Goal: Information Seeking & Learning: Compare options

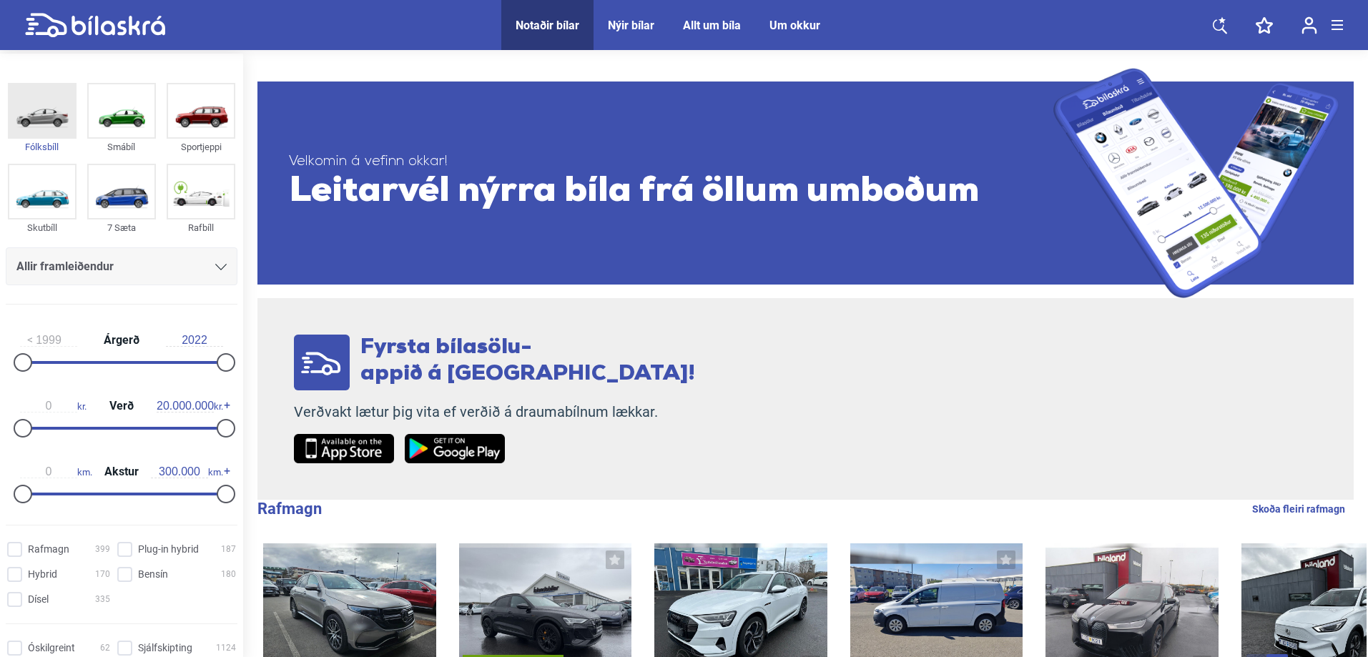
click at [46, 115] on img at bounding box center [42, 110] width 66 height 53
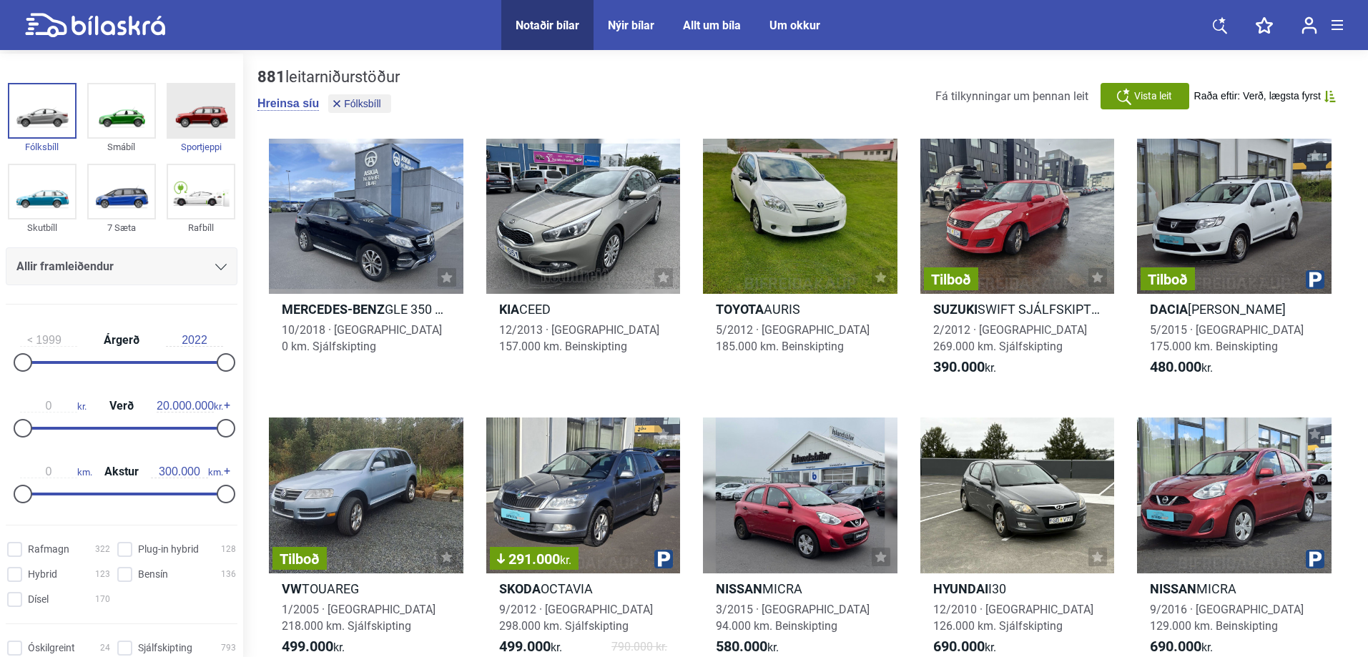
click at [210, 126] on img at bounding box center [201, 110] width 66 height 53
click at [333, 107] on button "Fólksbíll" at bounding box center [359, 103] width 62 height 19
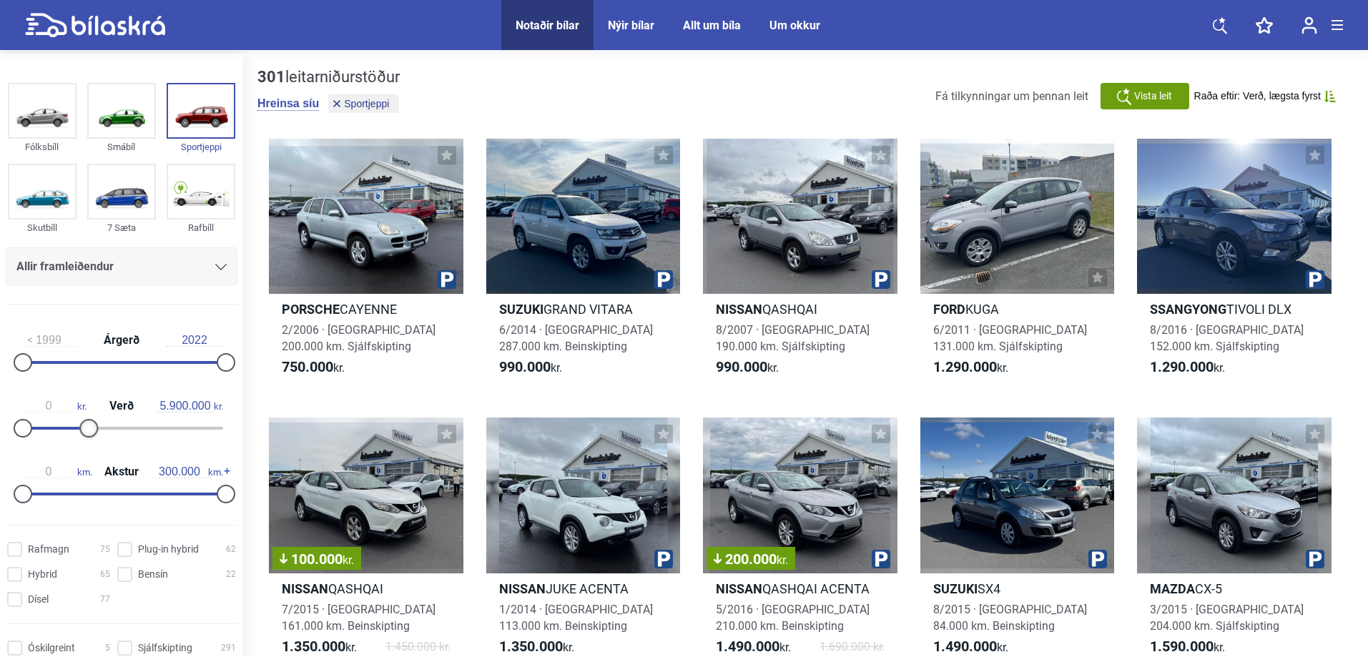
type input "5.800.000"
drag, startPoint x: 214, startPoint y: 428, endPoint x: 76, endPoint y: 424, distance: 138.1
click at [76, 424] on div at bounding box center [81, 428] width 19 height 19
type input "2.600.000"
drag, startPoint x: 19, startPoint y: 433, endPoint x: 45, endPoint y: 436, distance: 25.9
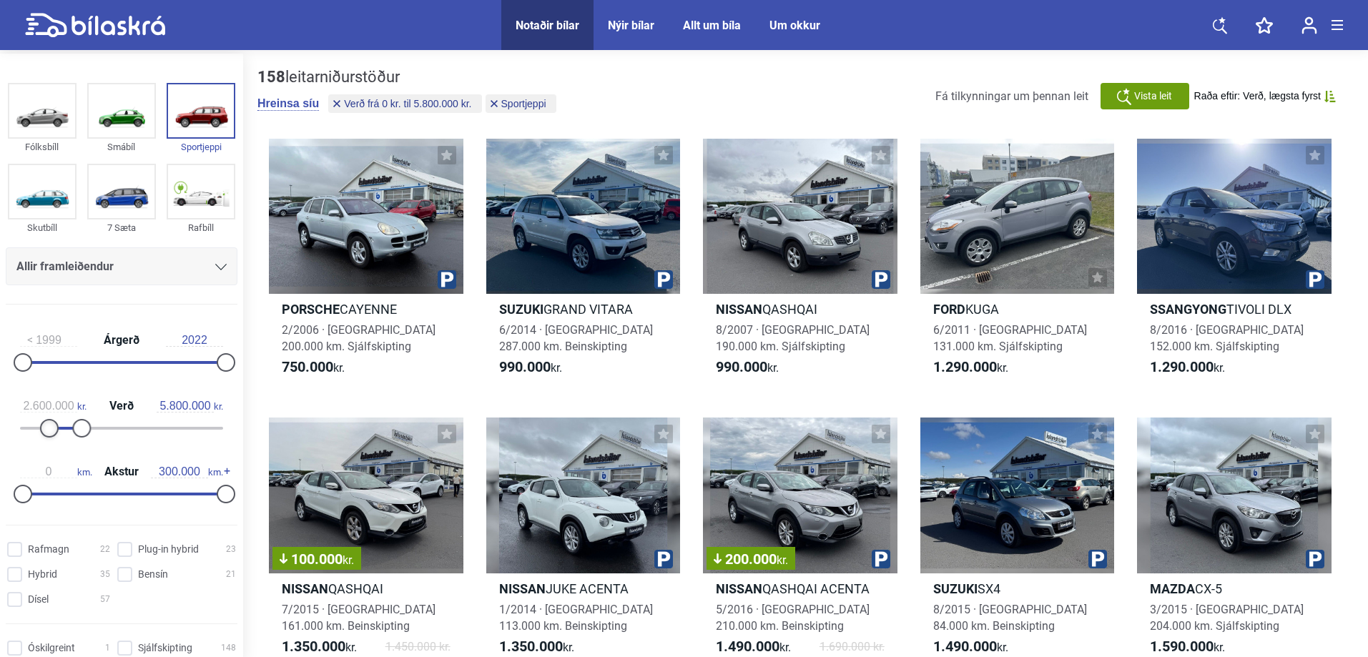
click at [45, 436] on div at bounding box center [49, 428] width 19 height 19
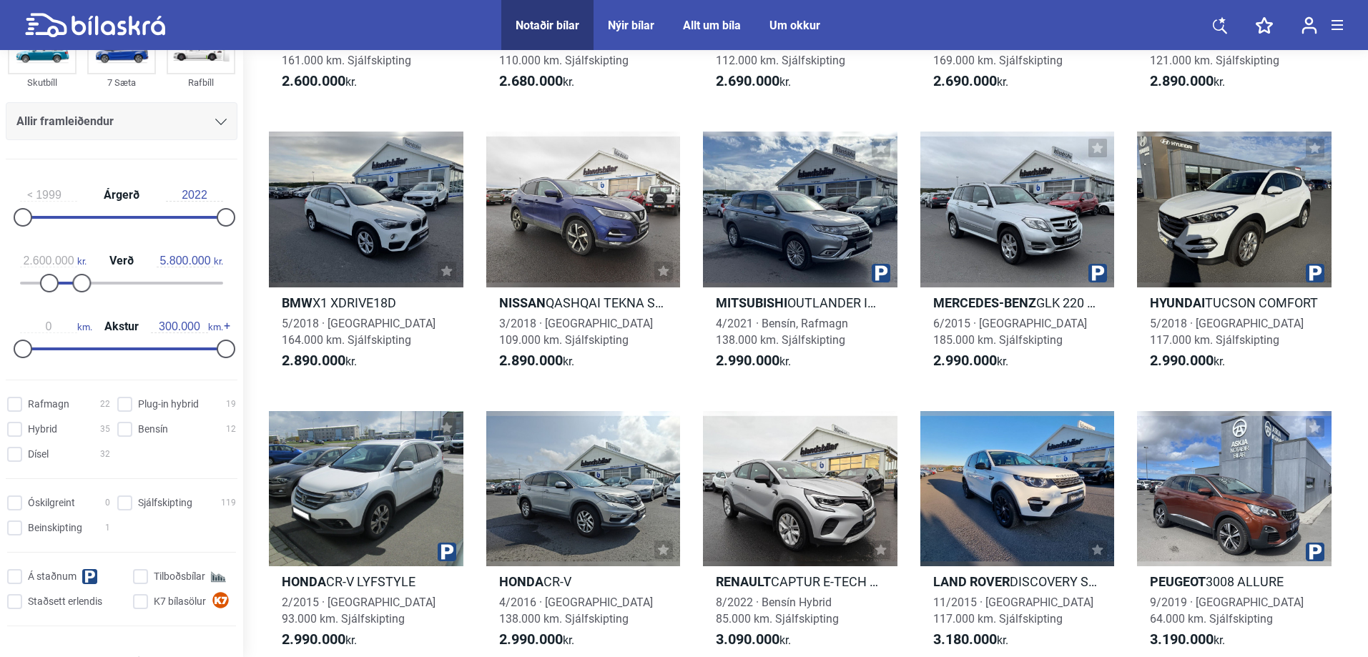
scroll to position [143, 0]
click at [120, 426] on input "Bensín 12" at bounding box center [178, 428] width 119 height 15
checkbox input "true"
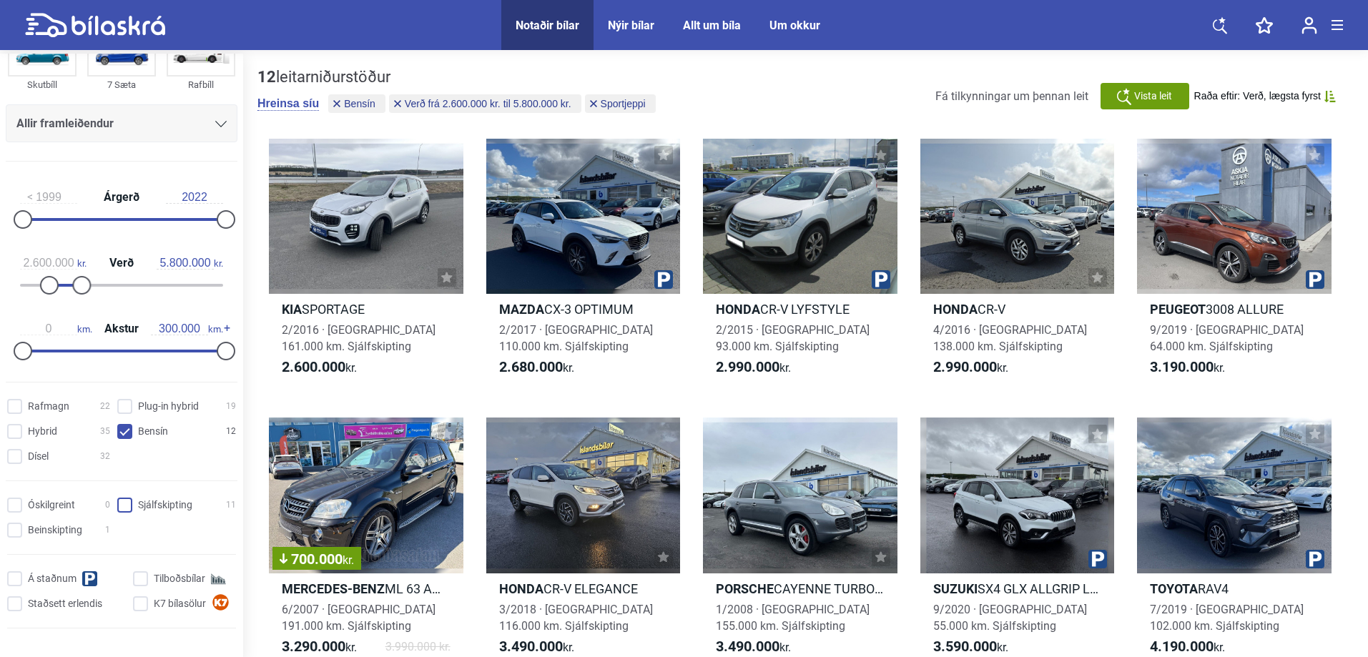
click at [122, 502] on input "Sjálfskipting 11" at bounding box center [178, 506] width 119 height 15
checkbox input "true"
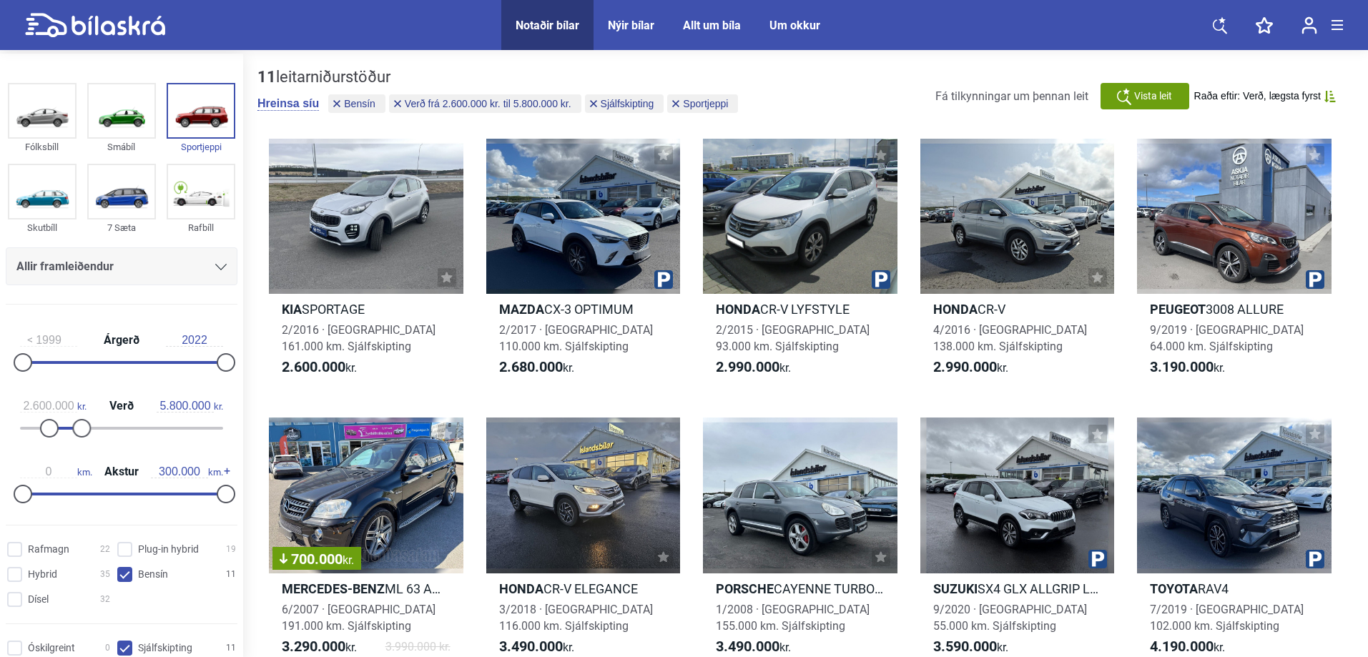
click at [202, 340] on input "2022" at bounding box center [194, 340] width 57 height 13
type input "2022"
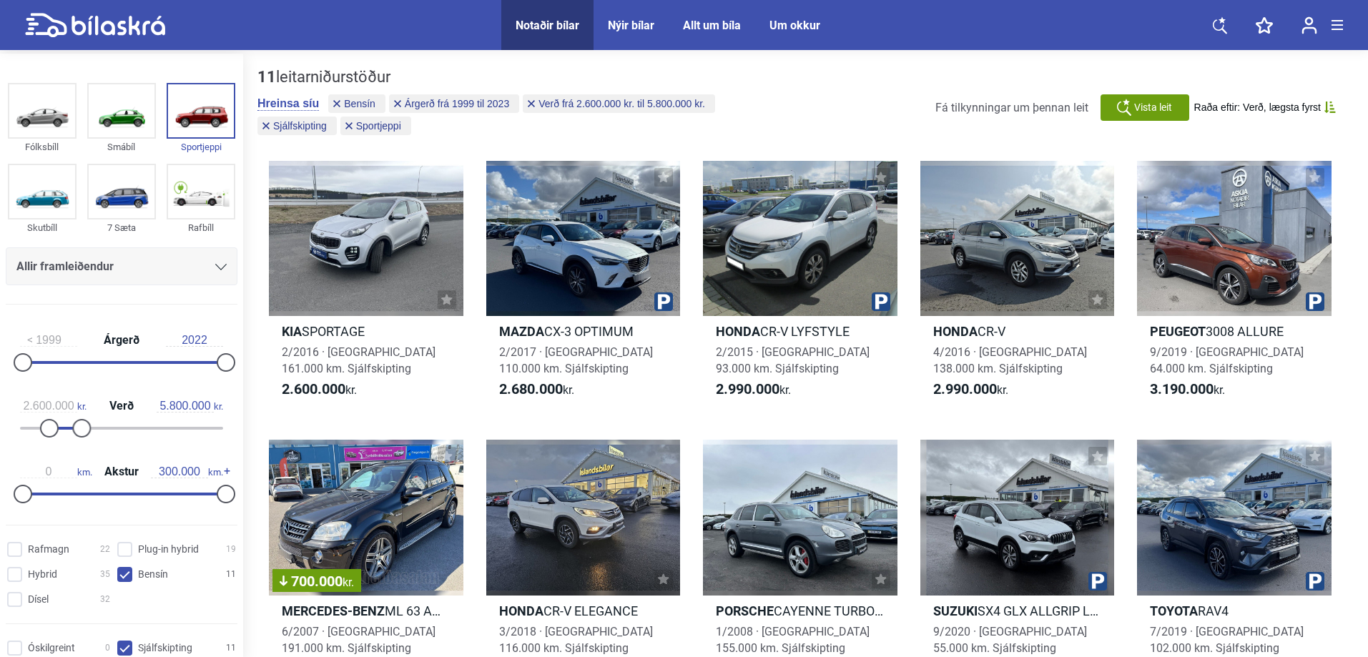
click at [181, 360] on div "1999 Árgerð 2022" at bounding box center [122, 349] width 232 height 66
click at [202, 343] on input "2022" at bounding box center [194, 340] width 57 height 13
drag, startPoint x: 227, startPoint y: 363, endPoint x: 238, endPoint y: 365, distance: 11.6
click at [238, 365] on aside "Fólksbíll Smábíl Sportjeppi Skutbíll 7 Sæta Rafbíll Allir framleiðendur Allar g…" at bounding box center [121, 357] width 243 height 607
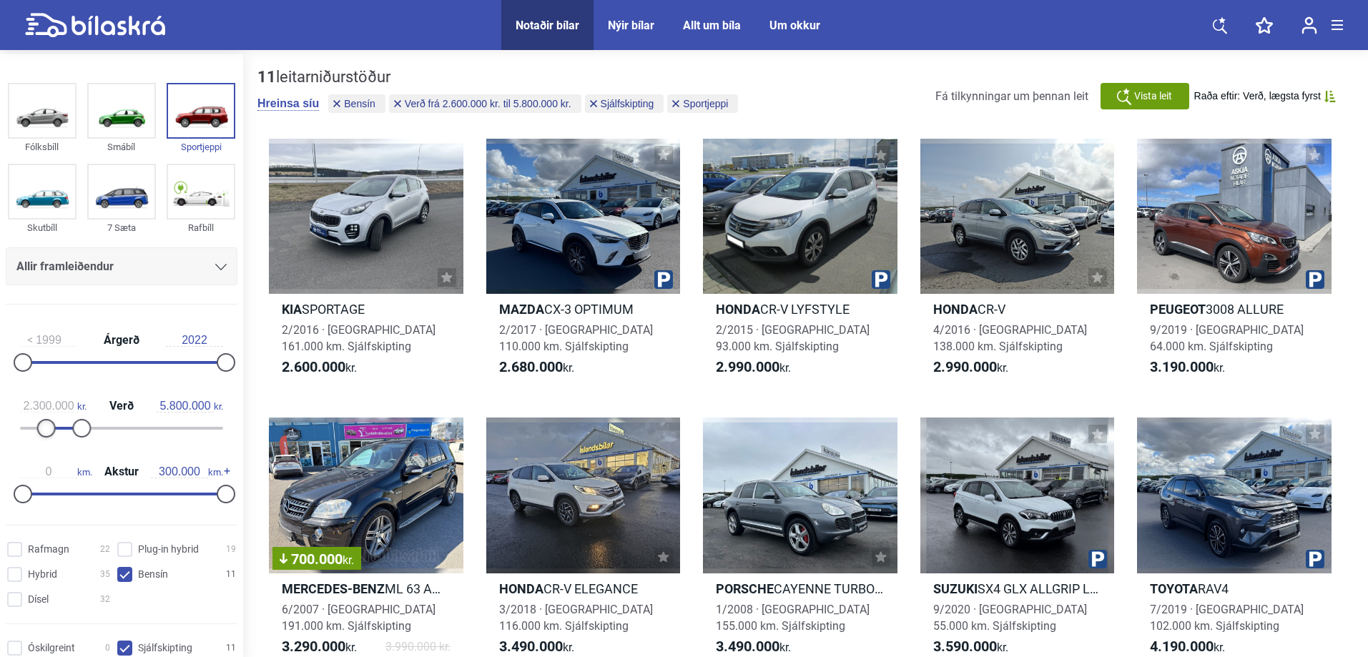
type input "2.200.000"
click at [45, 432] on div at bounding box center [46, 428] width 19 height 19
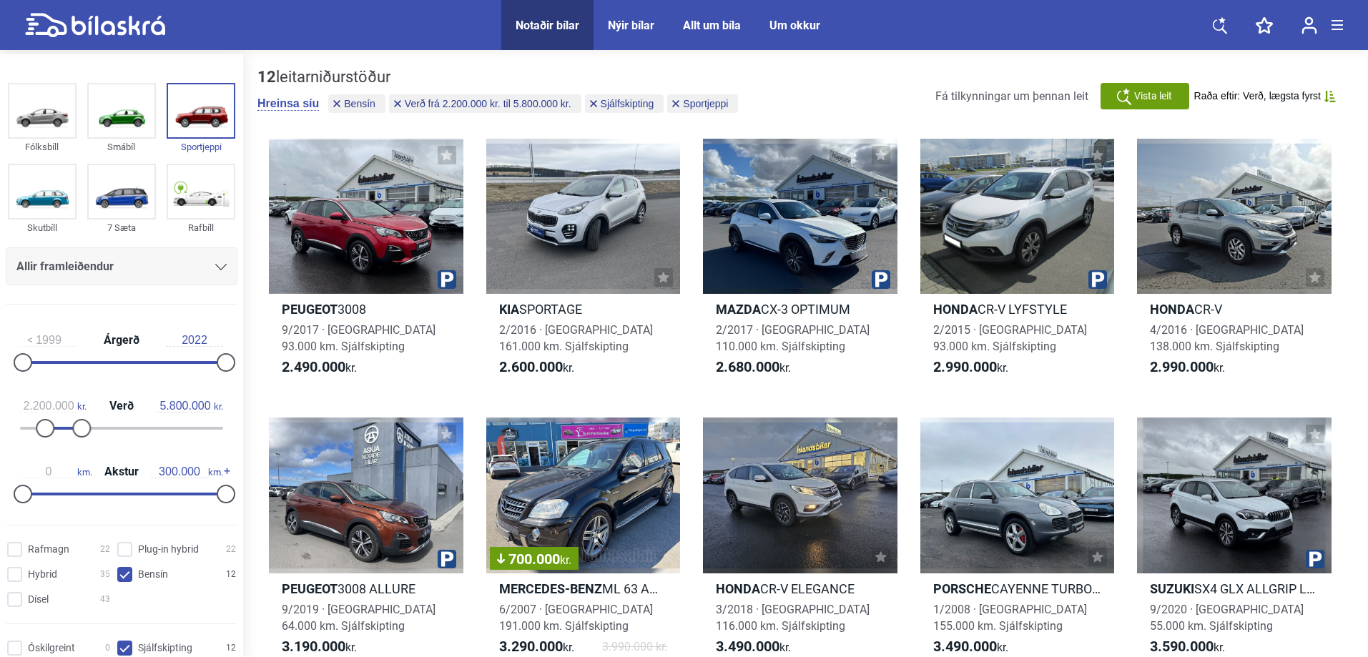
click at [906, 390] on div "Peugeot 3008 9/2017 · Bensín 93.000 km. Sjálfskipting 2.490.000 kr. Kia SPORTAG…" at bounding box center [806, 543] width 1097 height 838
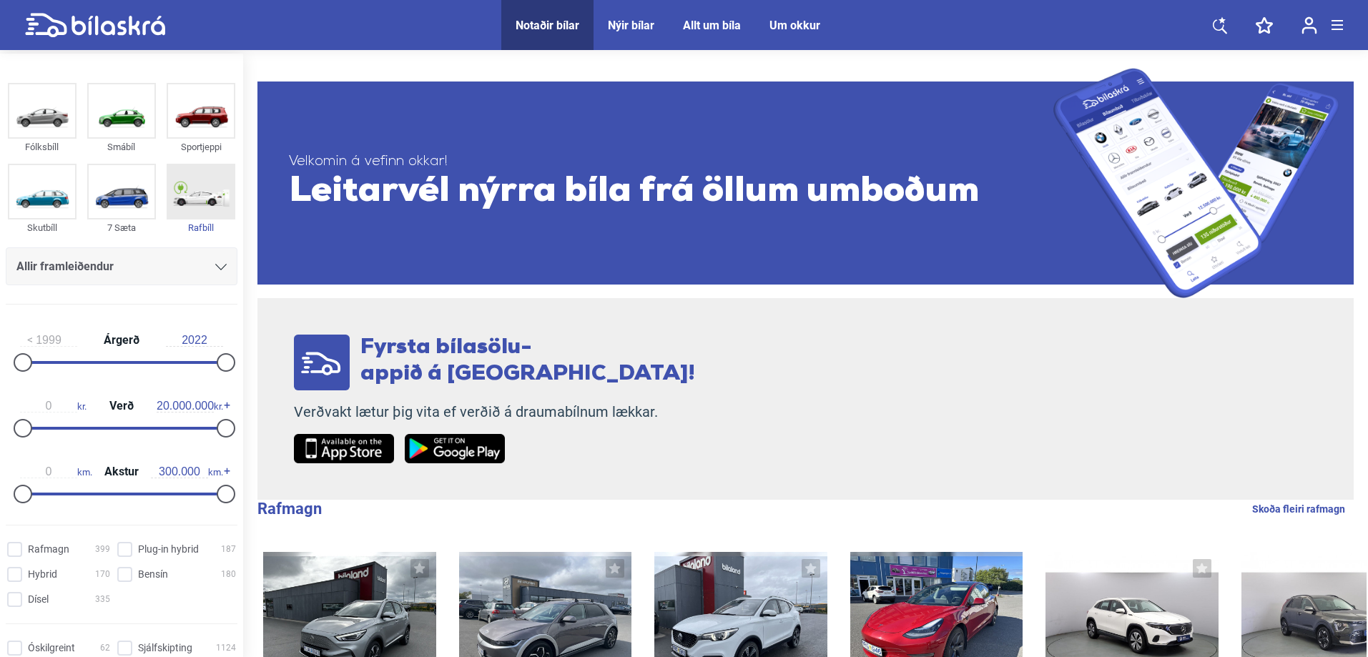
click at [196, 194] on img at bounding box center [201, 191] width 66 height 53
checkbox input "true"
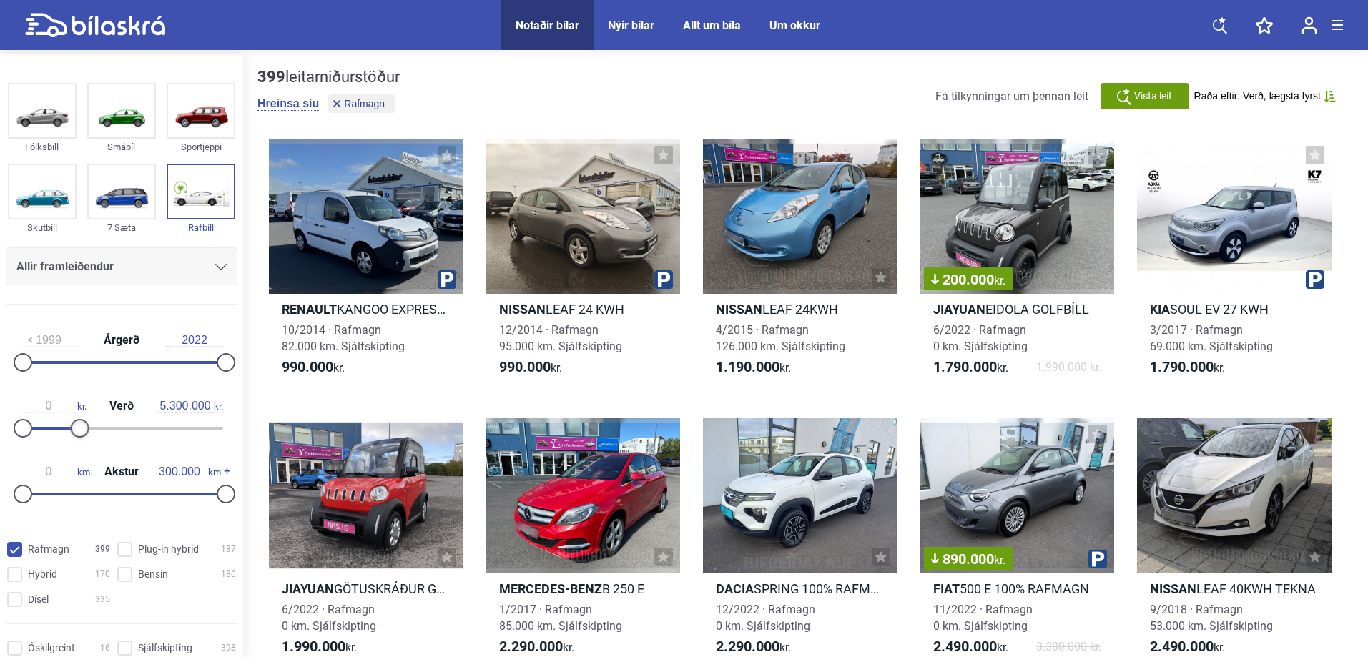
type input "5.200.000"
drag, startPoint x: 221, startPoint y: 432, endPoint x: 74, endPoint y: 441, distance: 146.9
click at [74, 441] on div "0 kr. Verð 5.200.000 kr." at bounding box center [122, 415] width 232 height 66
type input "80.000"
drag, startPoint x: 222, startPoint y: 495, endPoint x: 74, endPoint y: 502, distance: 147.5
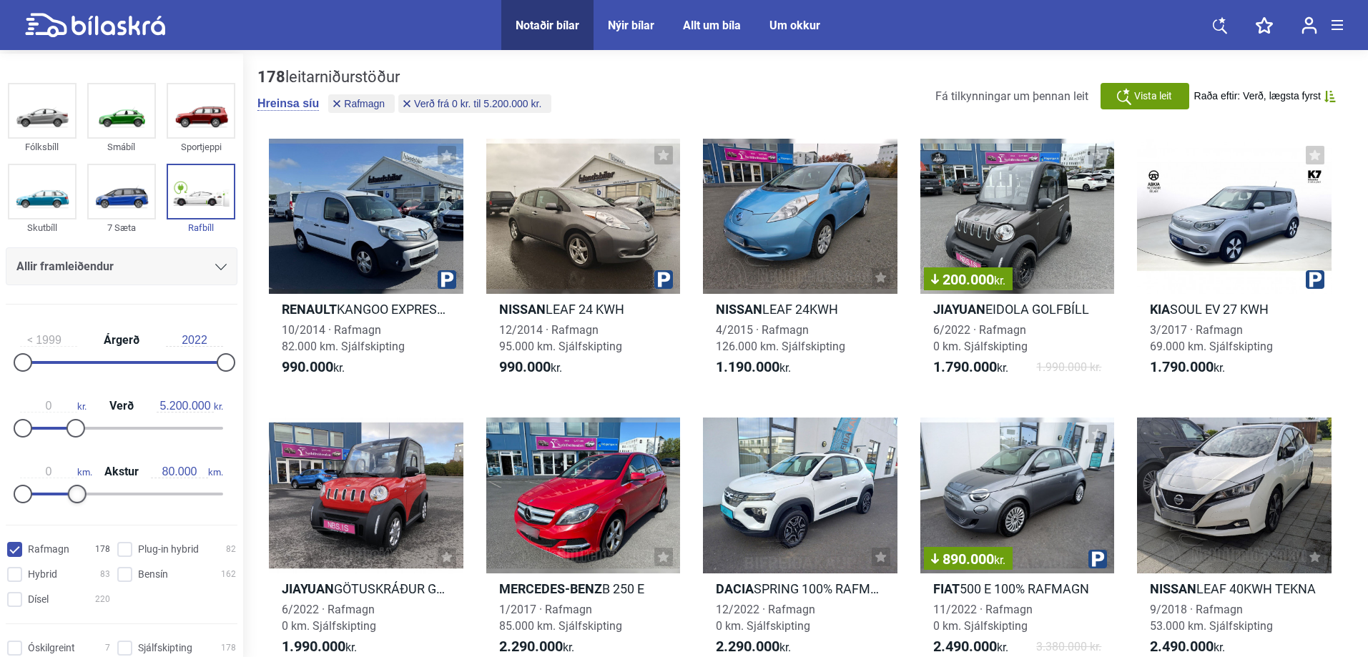
click at [74, 502] on div at bounding box center [77, 494] width 19 height 19
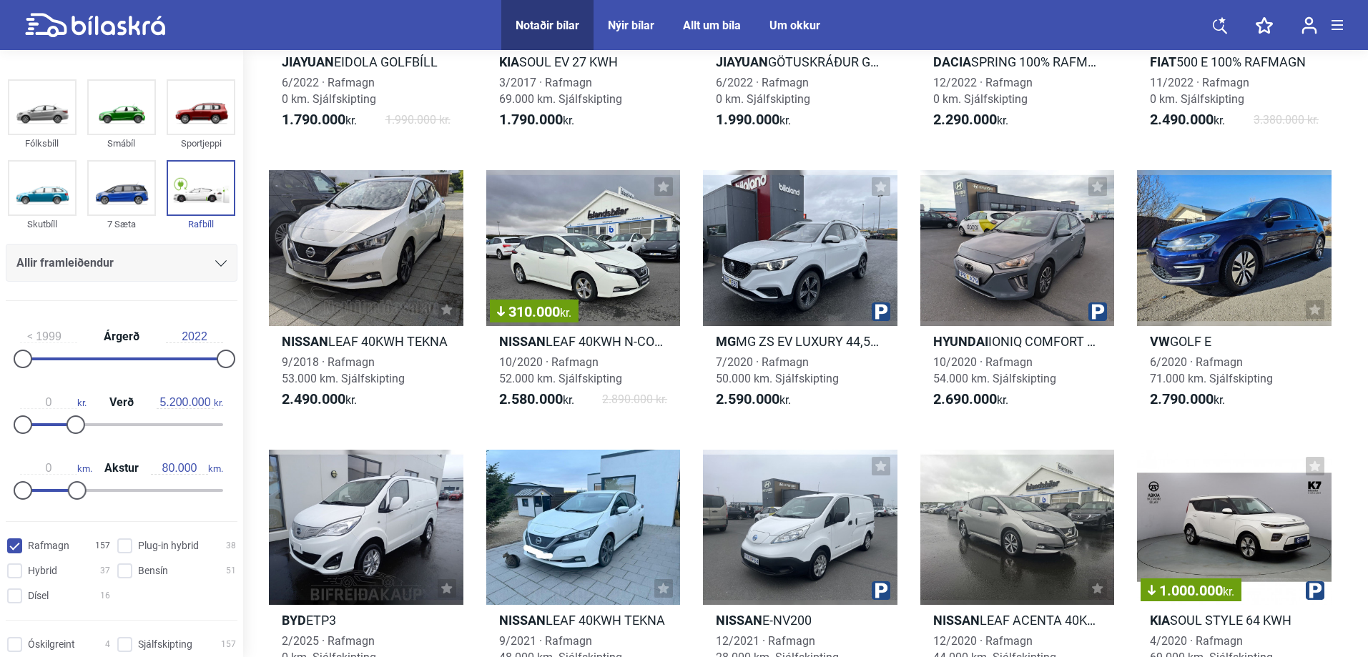
scroll to position [286, 0]
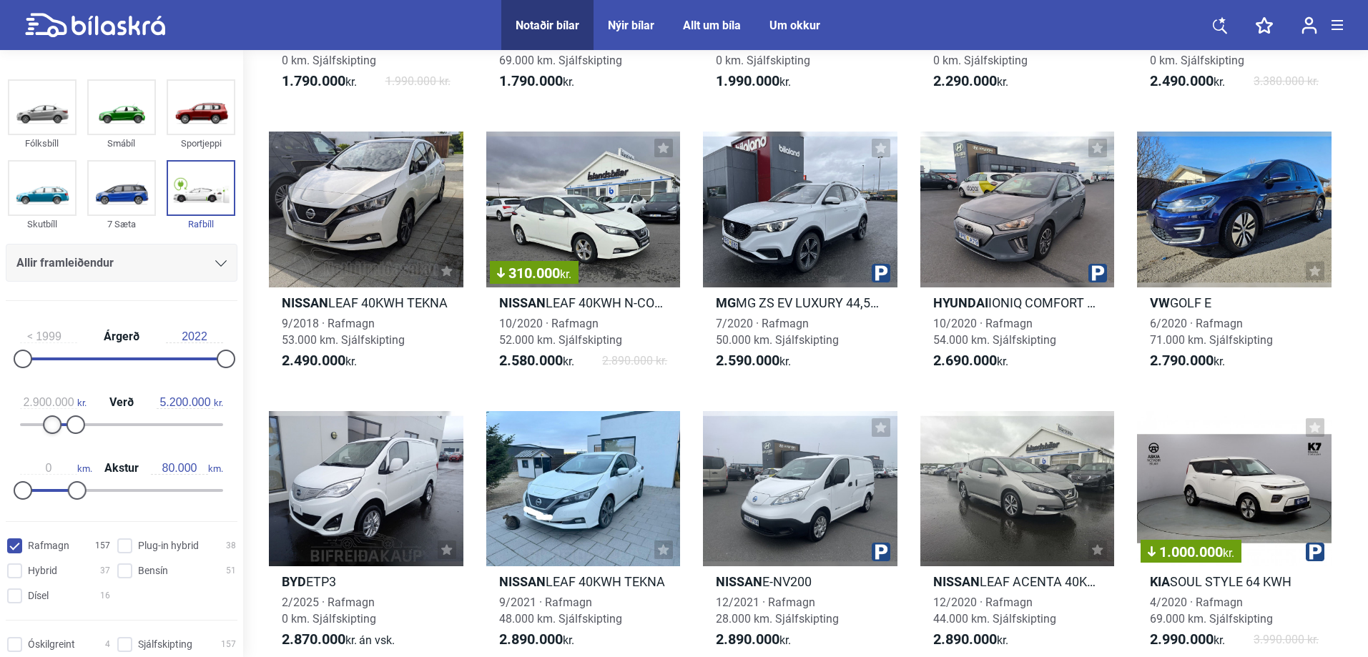
drag, startPoint x: 24, startPoint y: 424, endPoint x: 53, endPoint y: 424, distance: 28.6
click at [53, 424] on div at bounding box center [52, 425] width 19 height 19
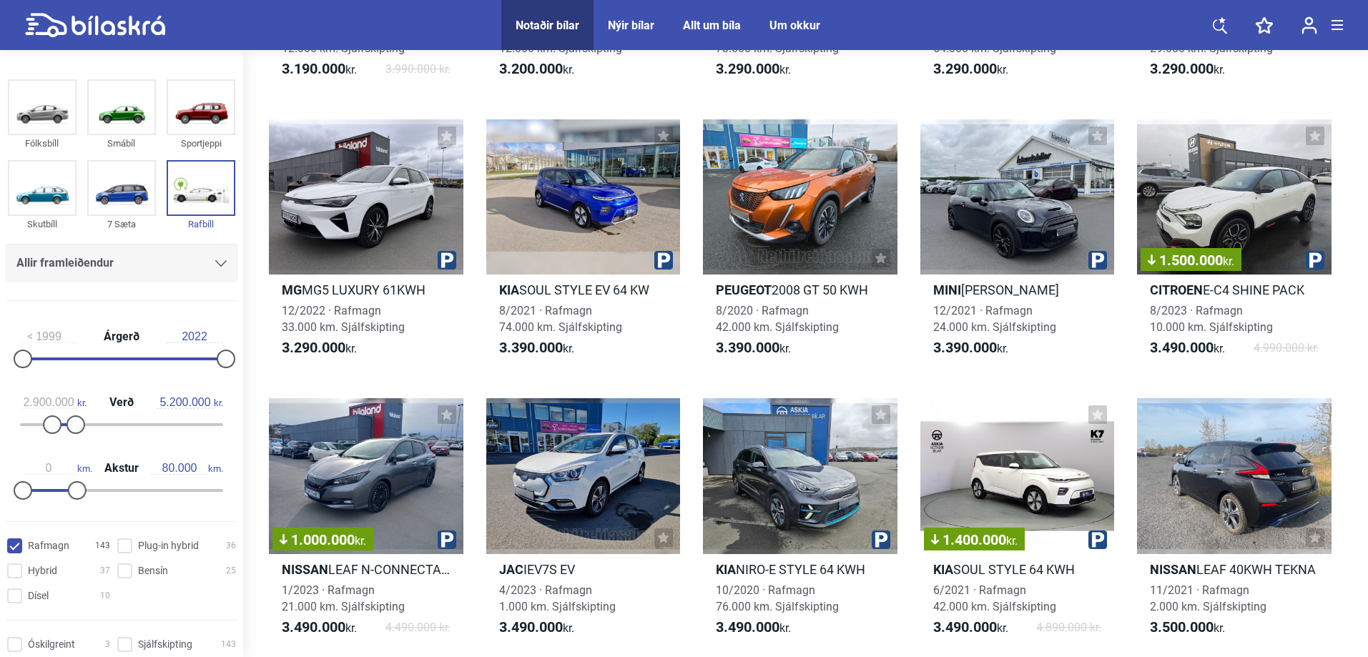
scroll to position [1359, 0]
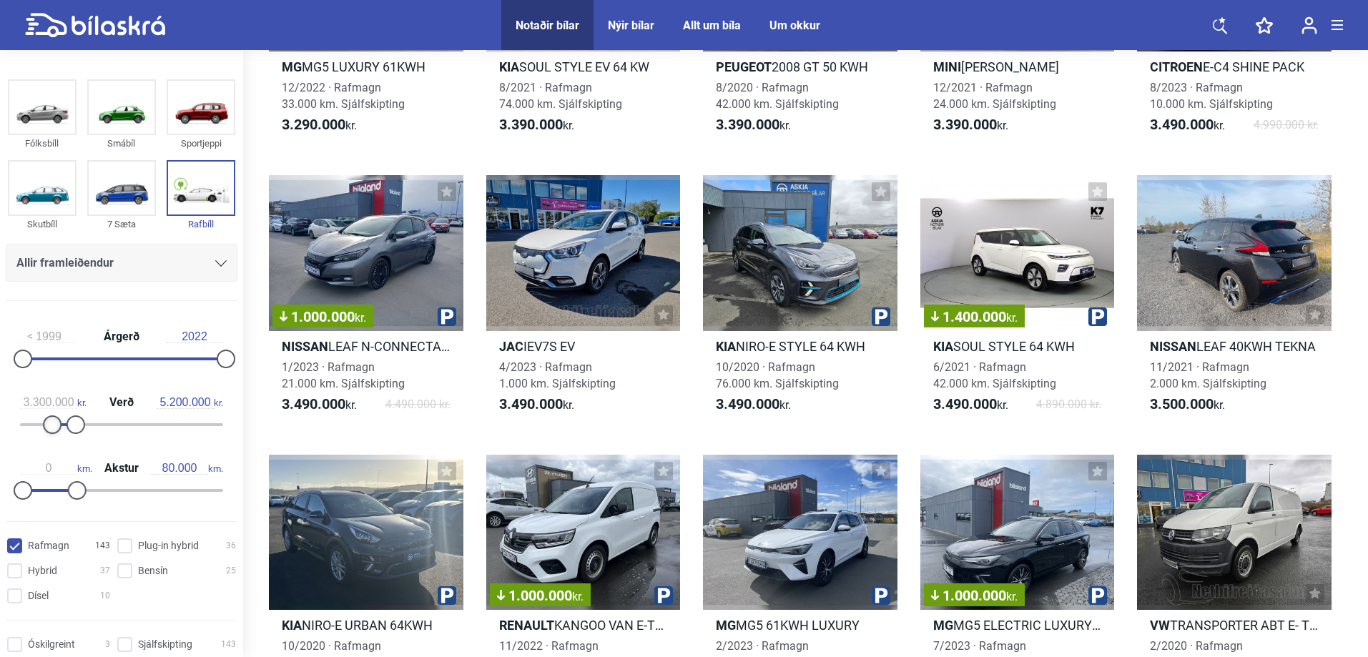
type input "3.400.000"
click at [55, 421] on div at bounding box center [57, 425] width 19 height 19
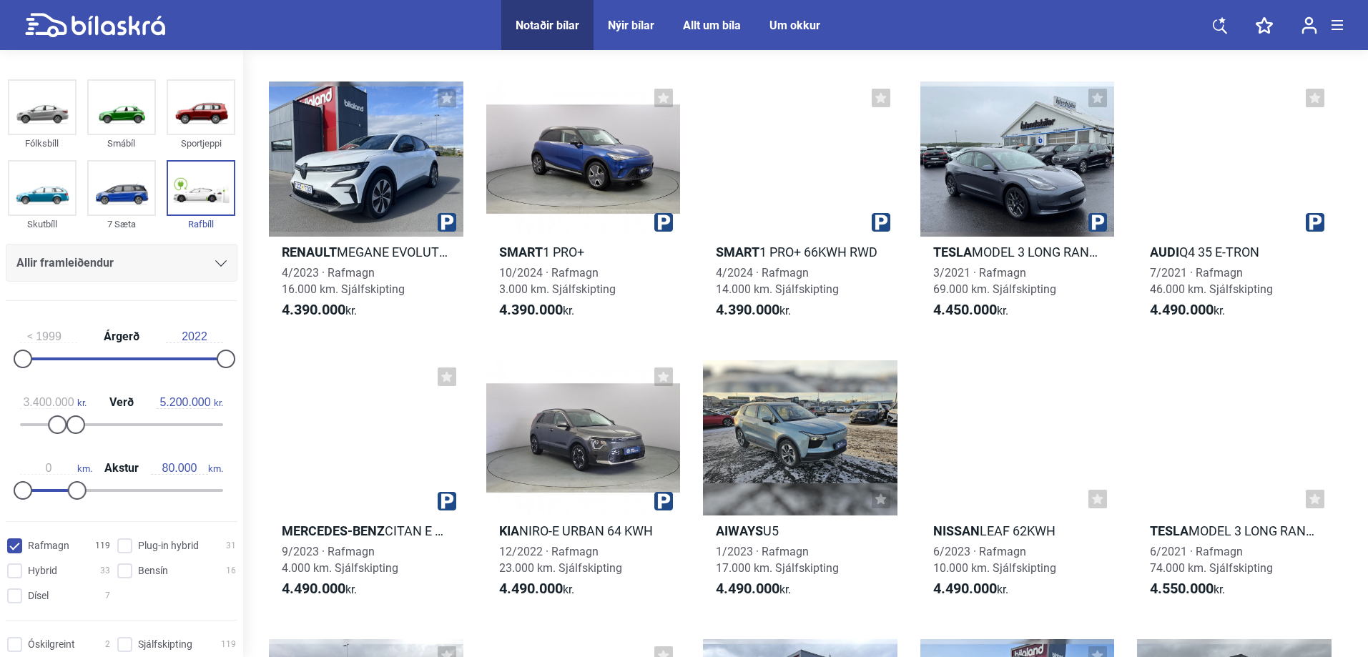
scroll to position [4006, 0]
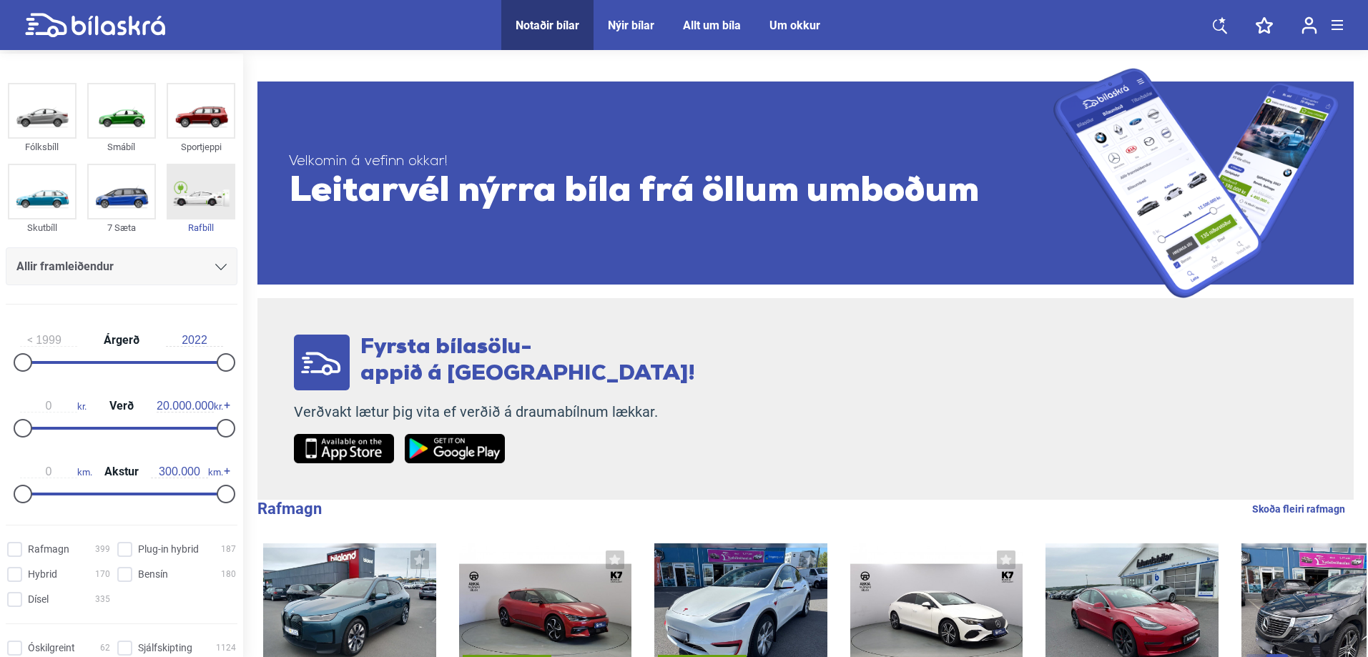
click at [187, 203] on img at bounding box center [201, 191] width 66 height 53
checkbox input "true"
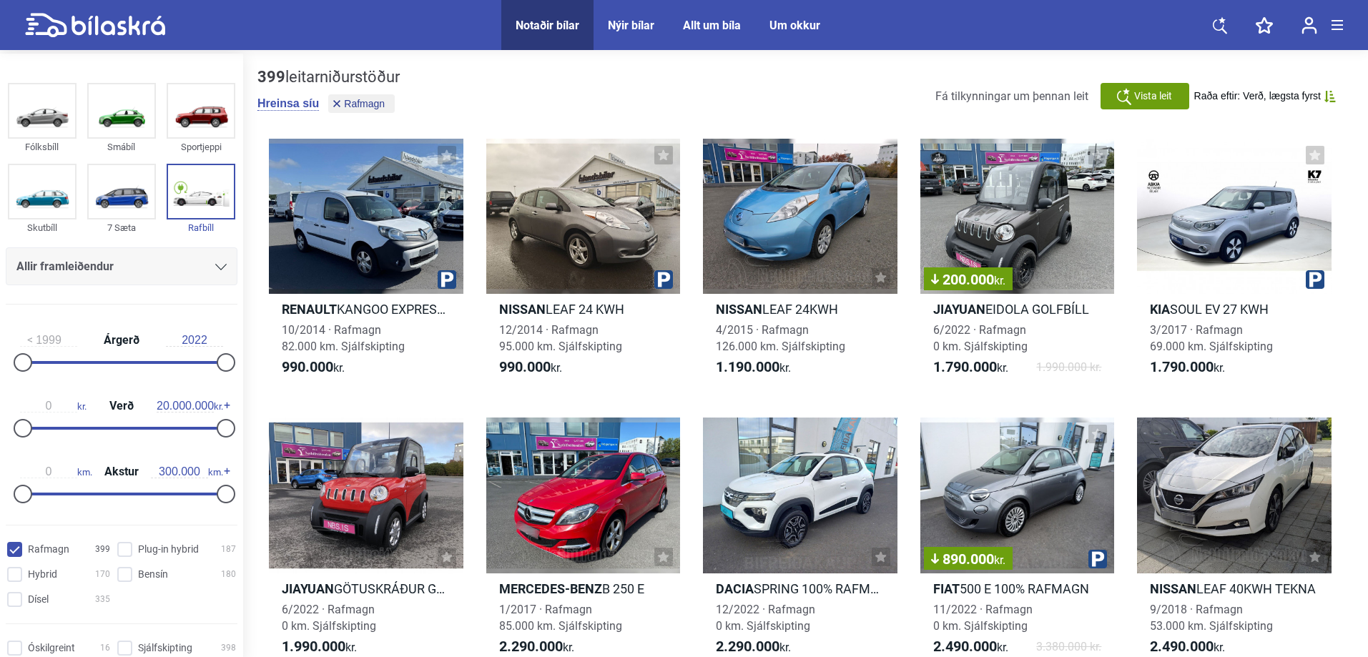
click at [116, 274] on div "Allir framleiðendur" at bounding box center [121, 267] width 210 height 20
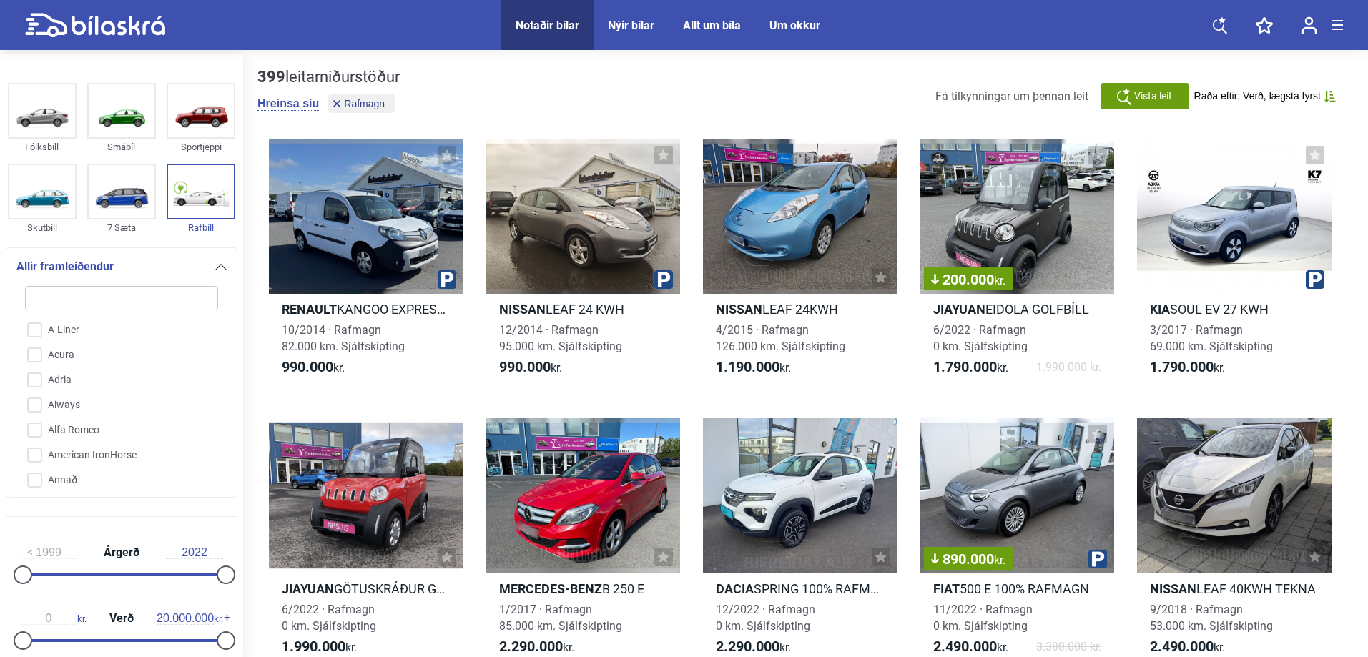
type input "t"
checkbox input "false"
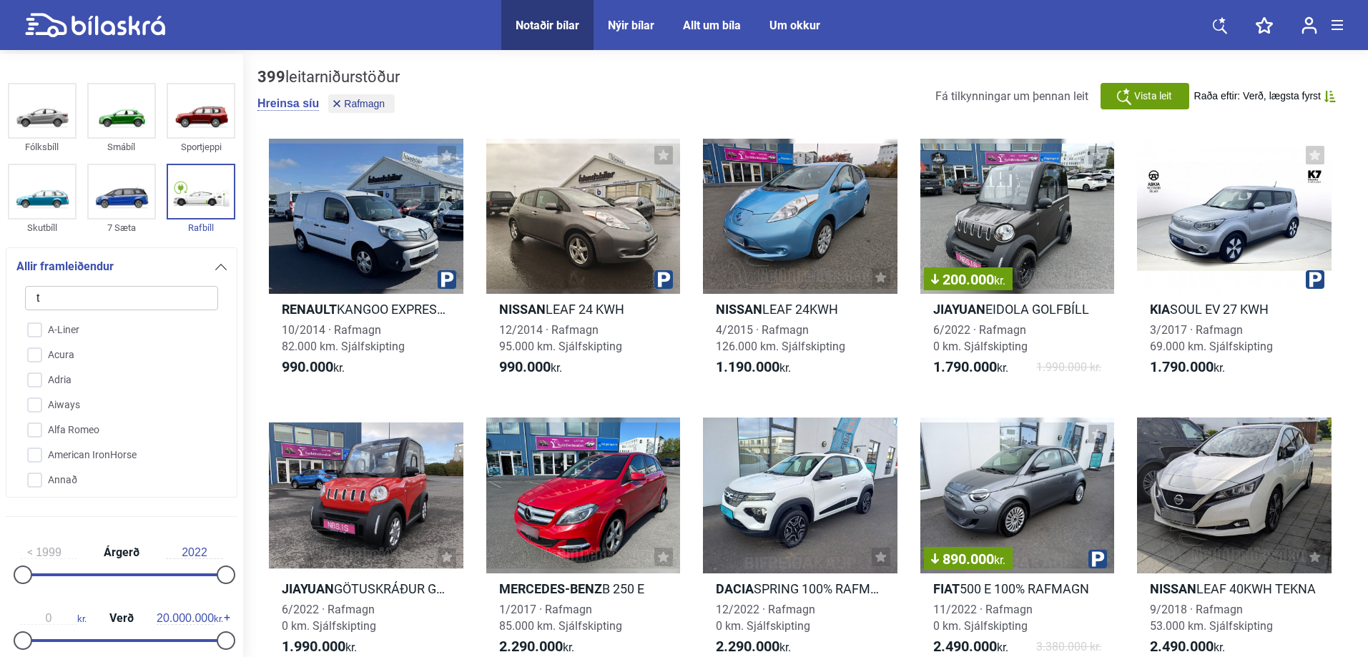
checkbox input "false"
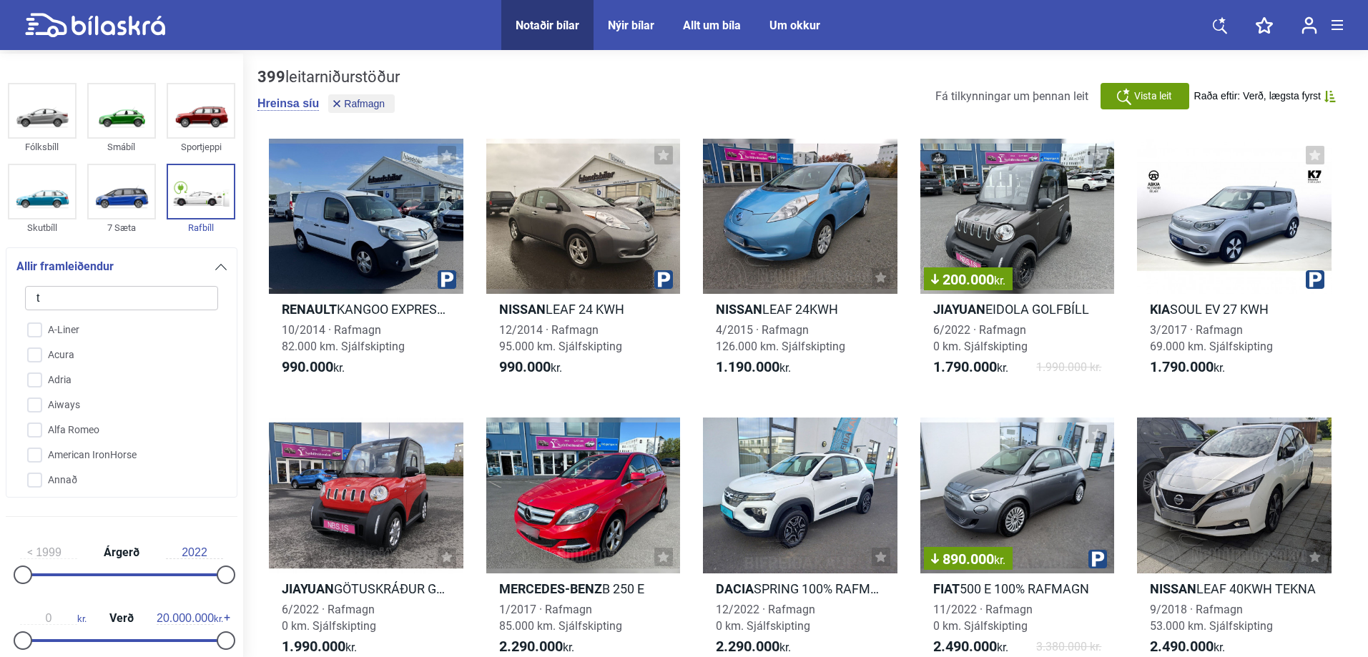
checkbox input "false"
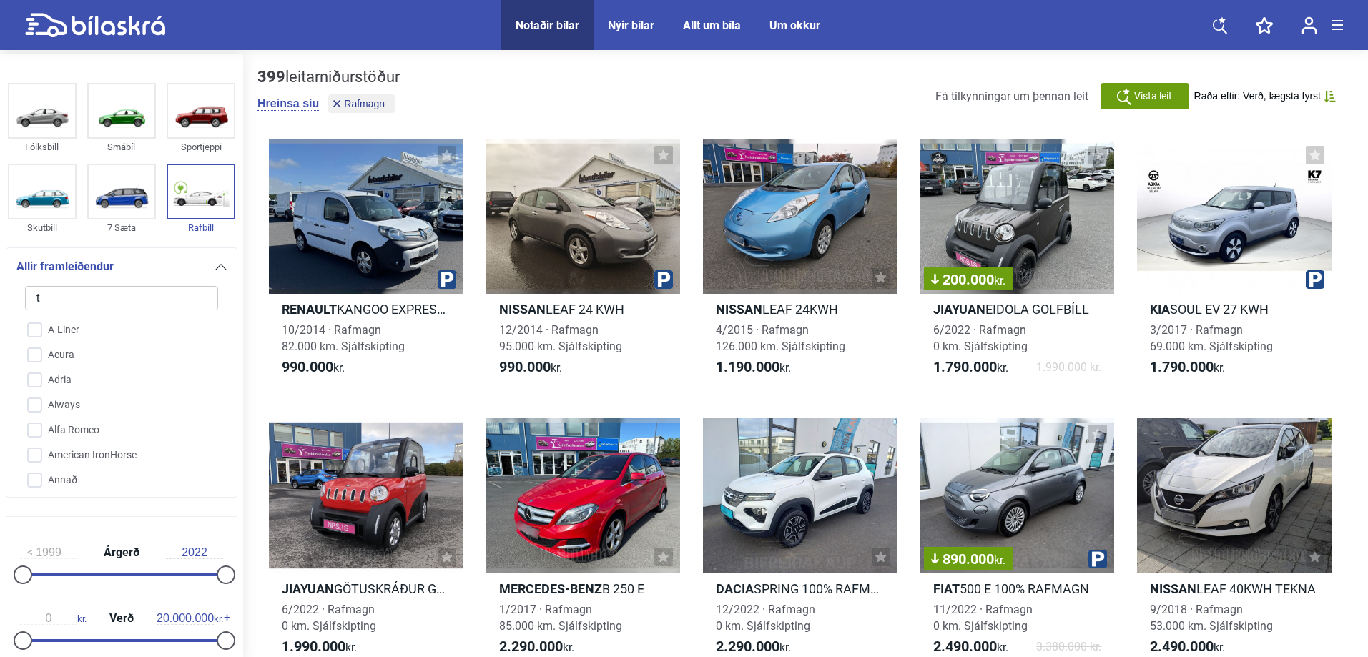
checkbox input "false"
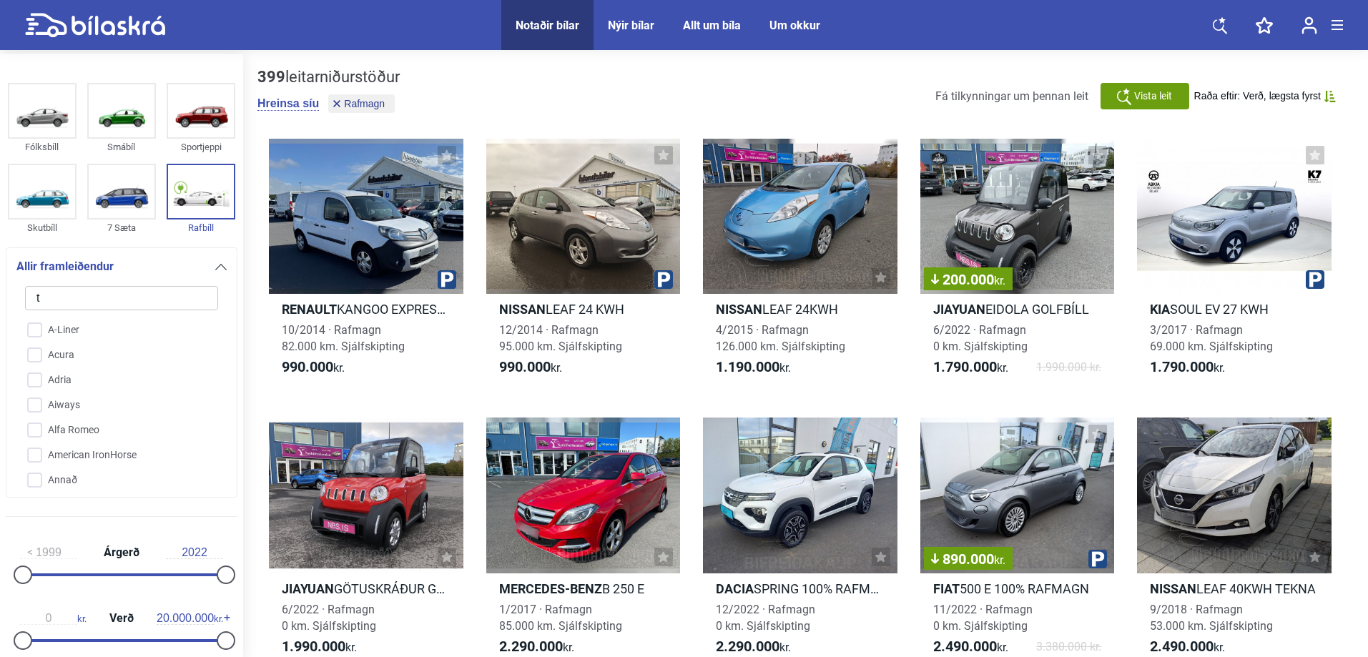
checkbox input "false"
type input "te"
checkbox input "false"
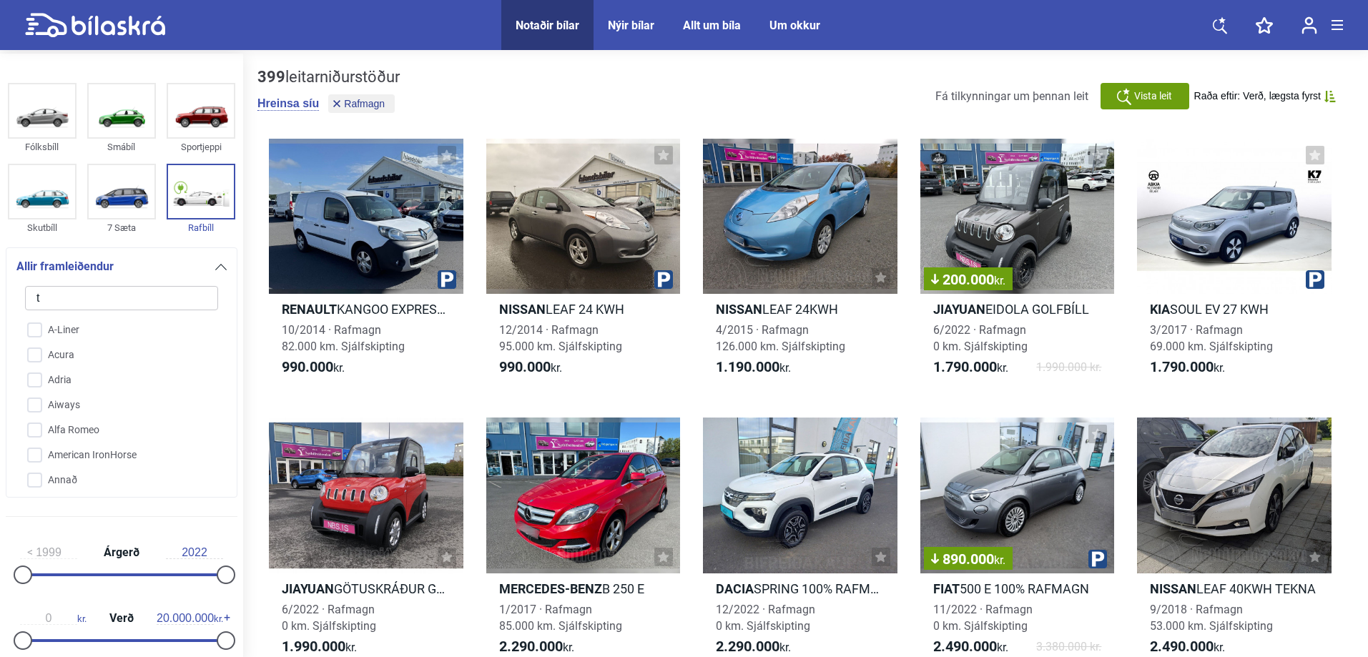
checkbox input "false"
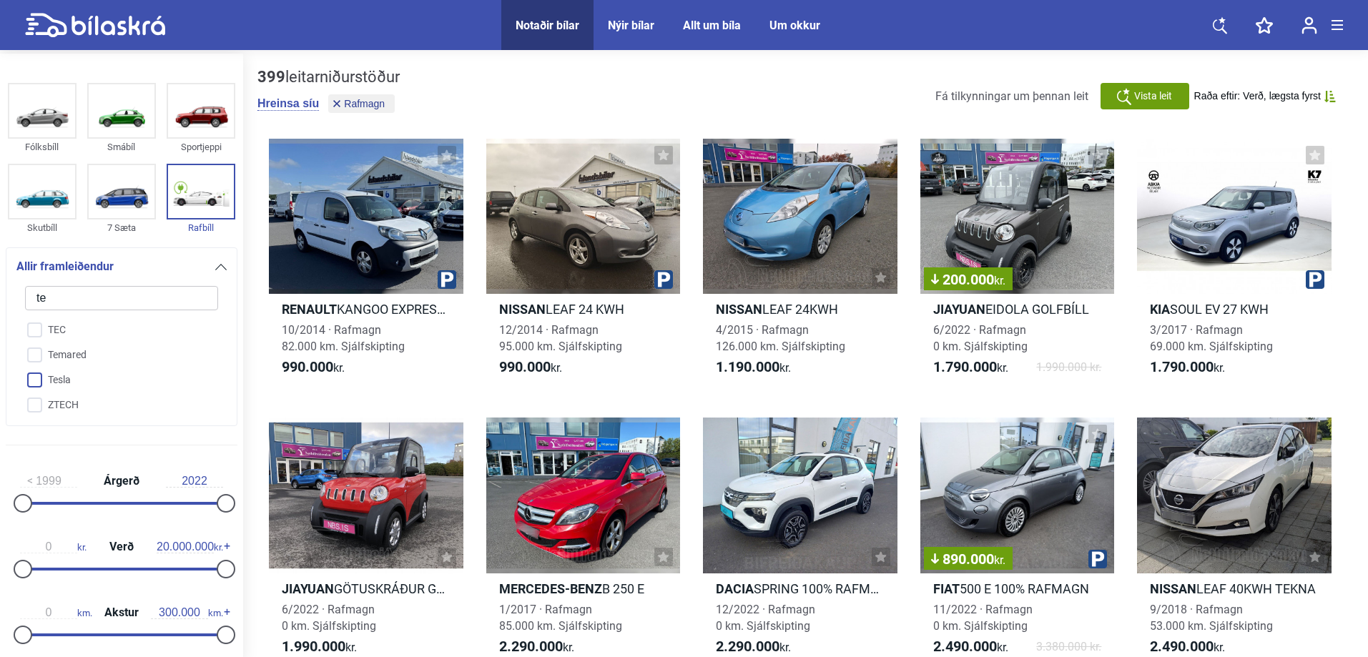
type input "te"
click at [28, 382] on input "Tesla" at bounding box center [112, 380] width 195 height 25
checkbox input "true"
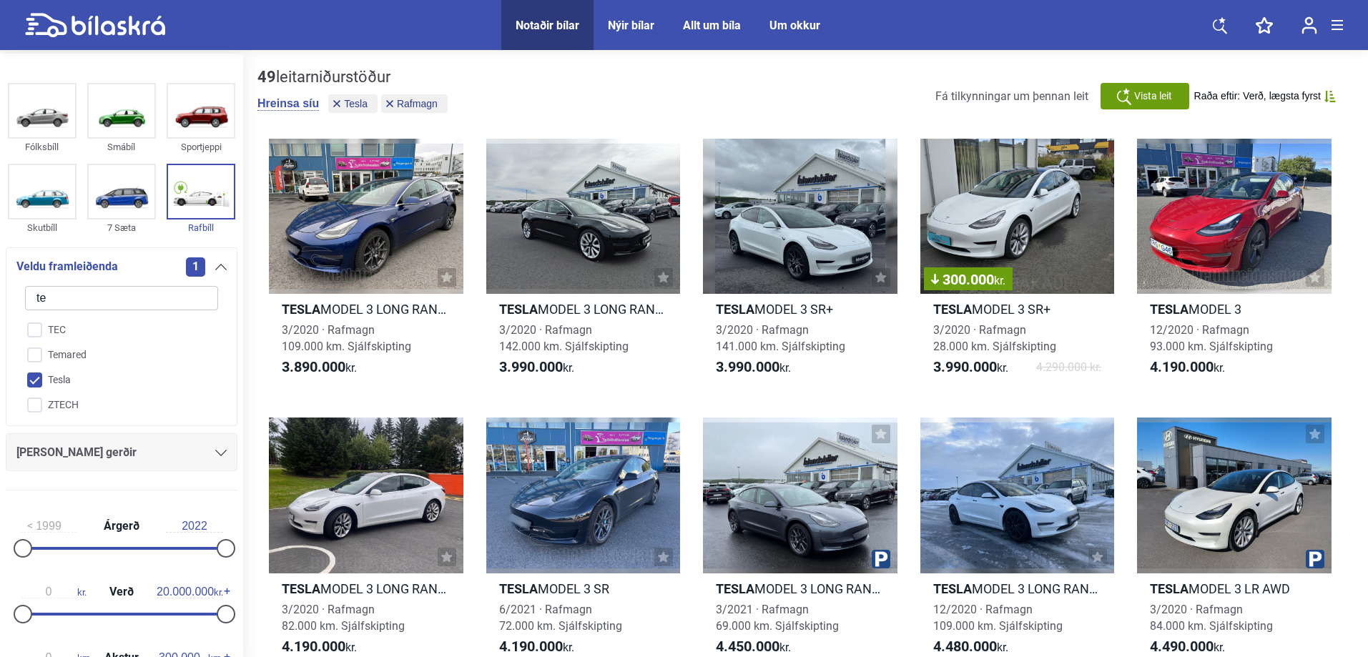
click at [219, 265] on icon at bounding box center [220, 267] width 11 height 6
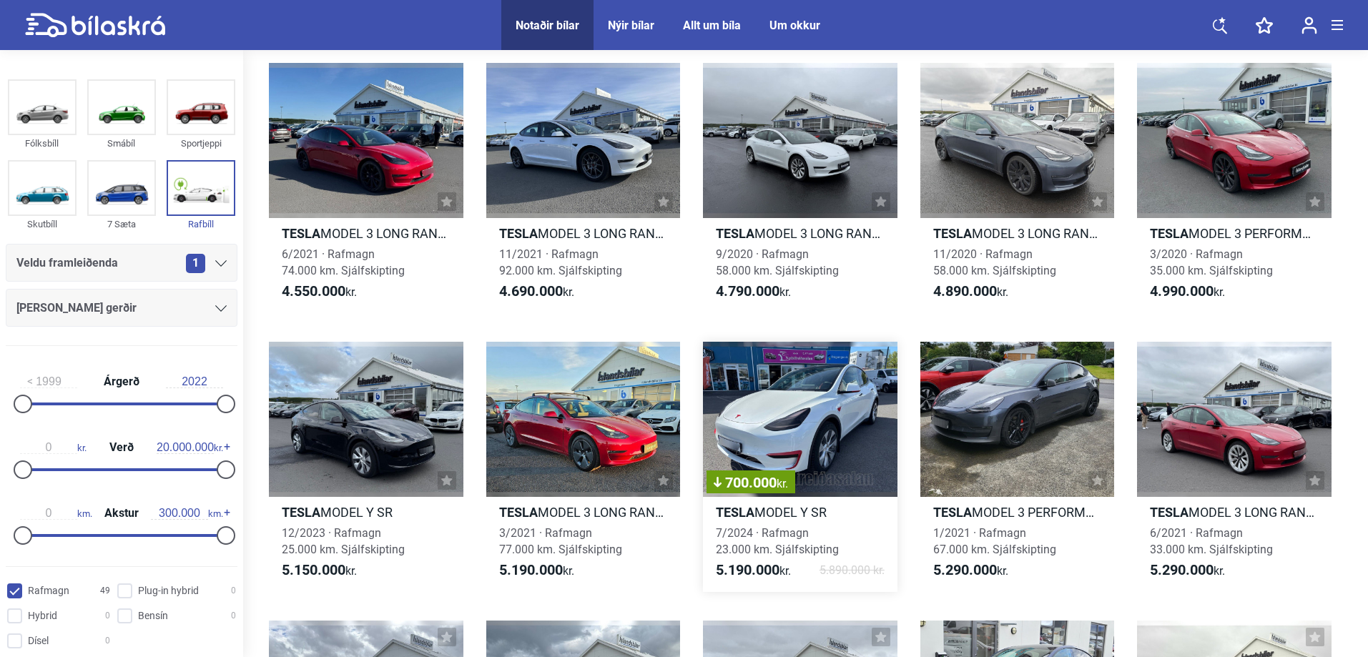
scroll to position [644, 0]
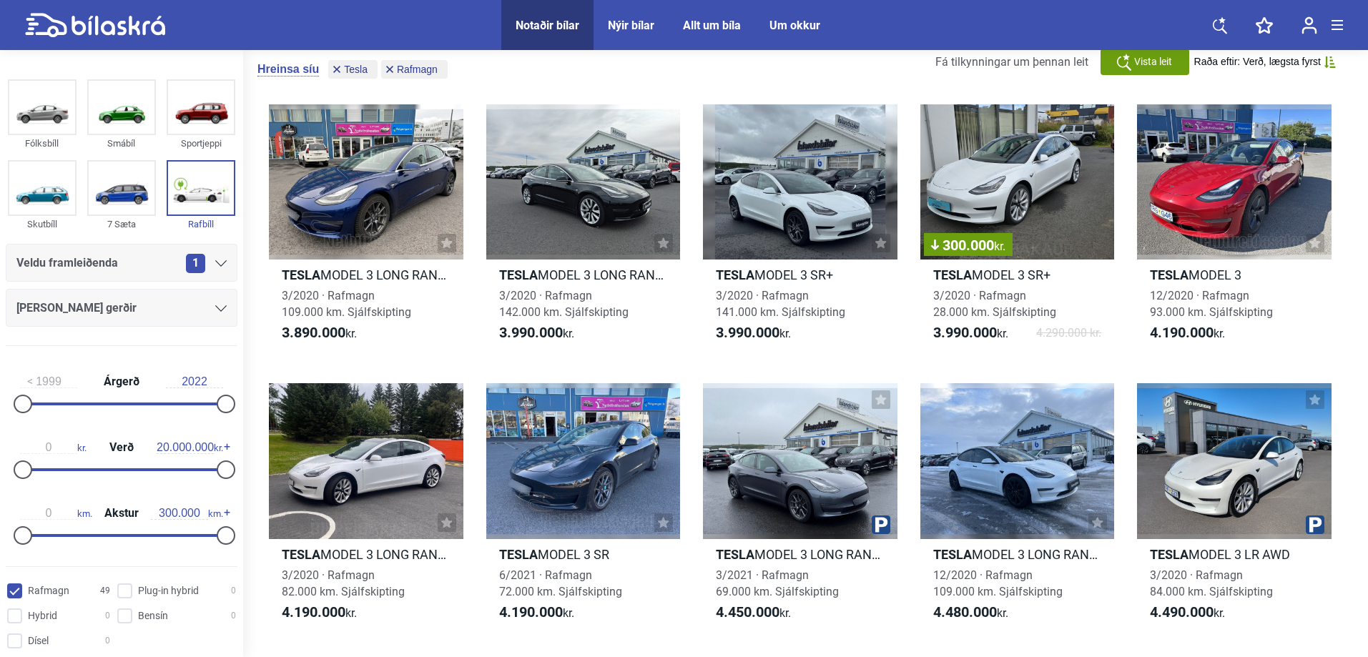
scroll to position [0, 0]
